Goal: Find specific page/section: Find specific page/section

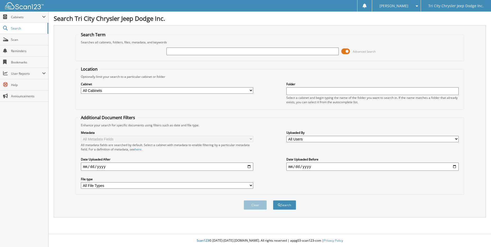
click at [203, 49] on input "text" at bounding box center [252, 52] width 172 height 8
type input "257097C"
click at [273, 200] on button "Search" at bounding box center [284, 205] width 23 height 10
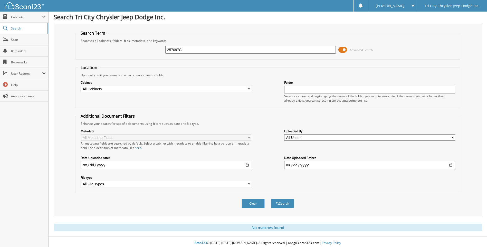
scroll to position [4, 0]
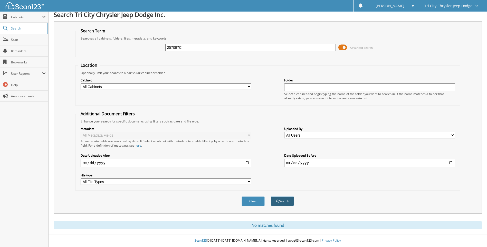
click at [284, 200] on button "Search" at bounding box center [282, 201] width 23 height 10
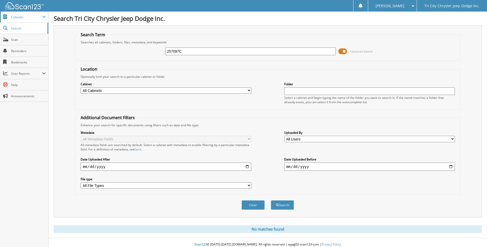
click at [21, 18] on span "Cabinets" at bounding box center [26, 17] width 31 height 4
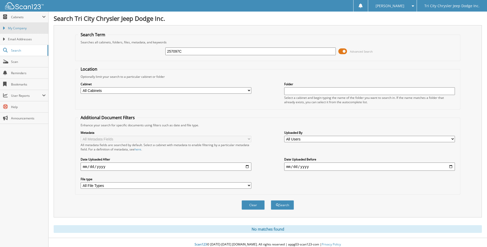
click at [24, 30] on span "My Company" at bounding box center [27, 28] width 38 height 5
